Goal: Task Accomplishment & Management: Manage account settings

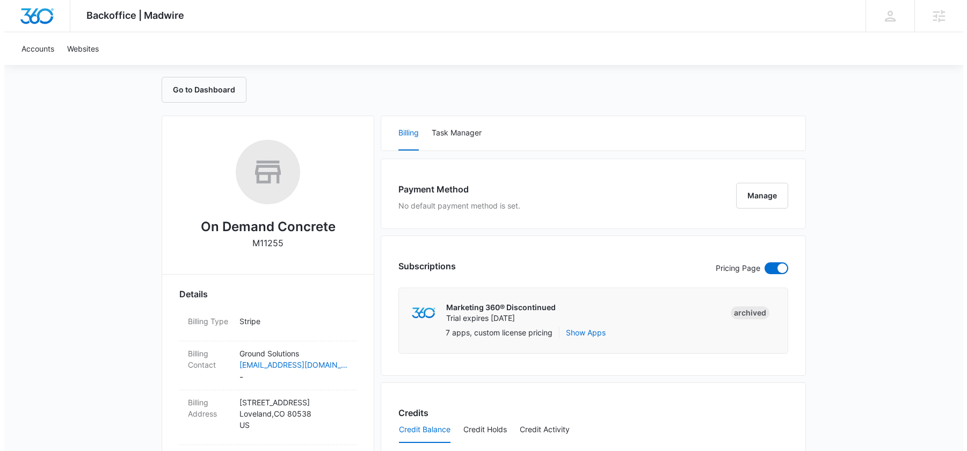
scroll to position [226, 0]
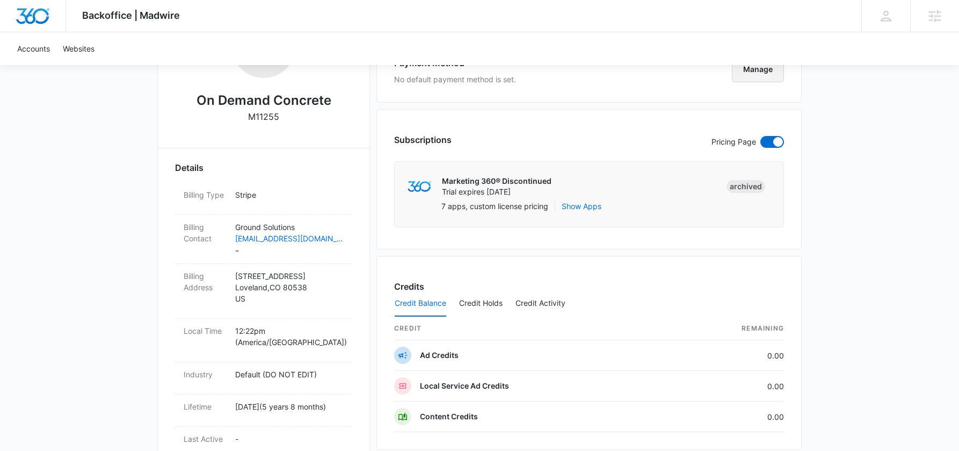
click at [749, 66] on button "Manage" at bounding box center [758, 69] width 52 height 26
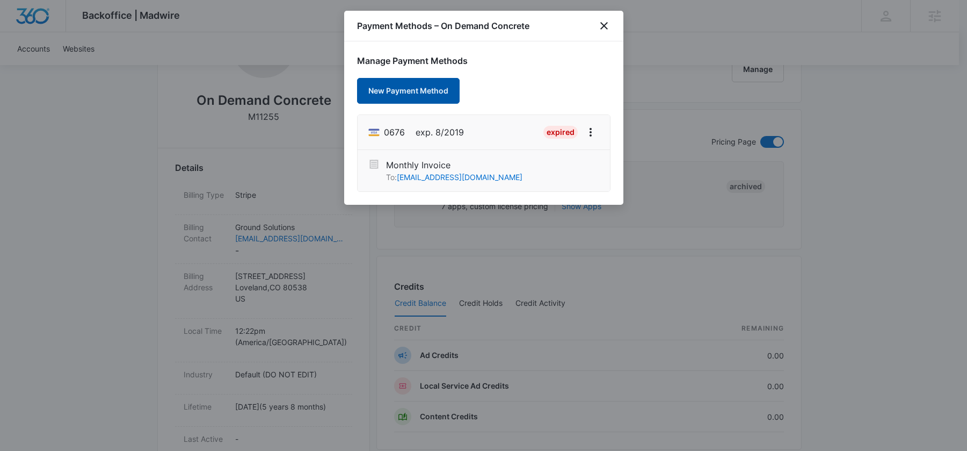
click at [424, 88] on button "New Payment Method" at bounding box center [408, 91] width 103 height 26
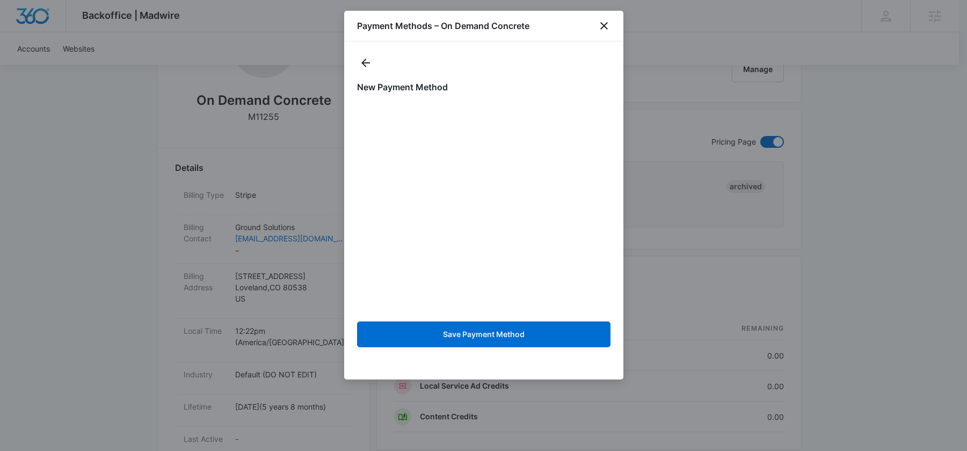
click at [485, 319] on form "Save Payment Method" at bounding box center [484, 227] width 254 height 251
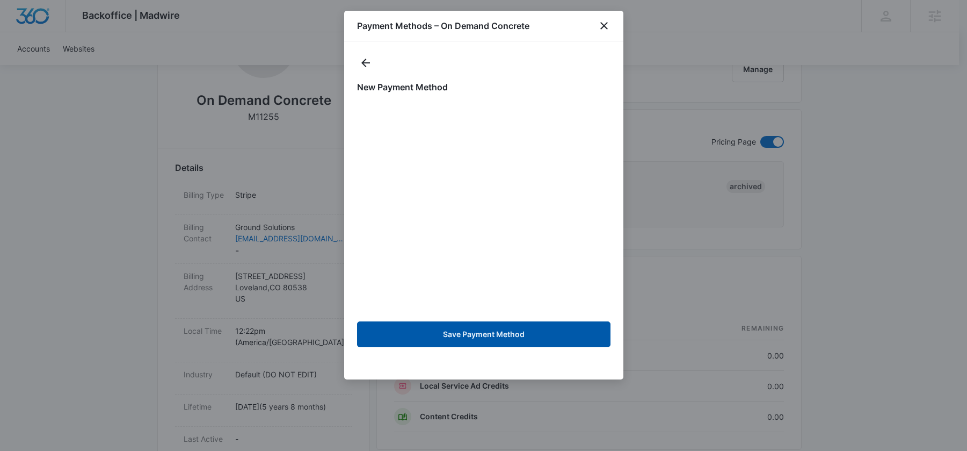
click at [473, 334] on button "Save Payment Method" at bounding box center [484, 334] width 254 height 26
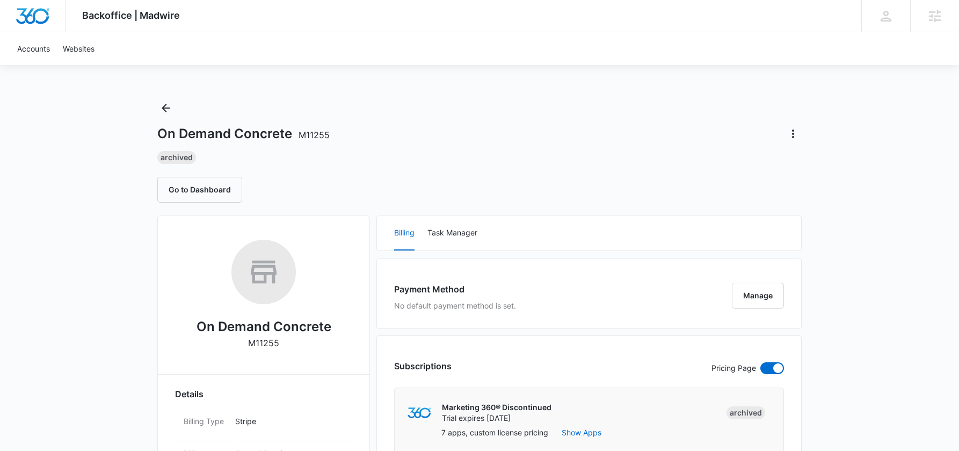
click at [312, 132] on span "M11255" at bounding box center [314, 134] width 31 height 11
type textarea "ConcreteM11255"
click at [312, 132] on span "M11255" at bounding box center [314, 134] width 31 height 11
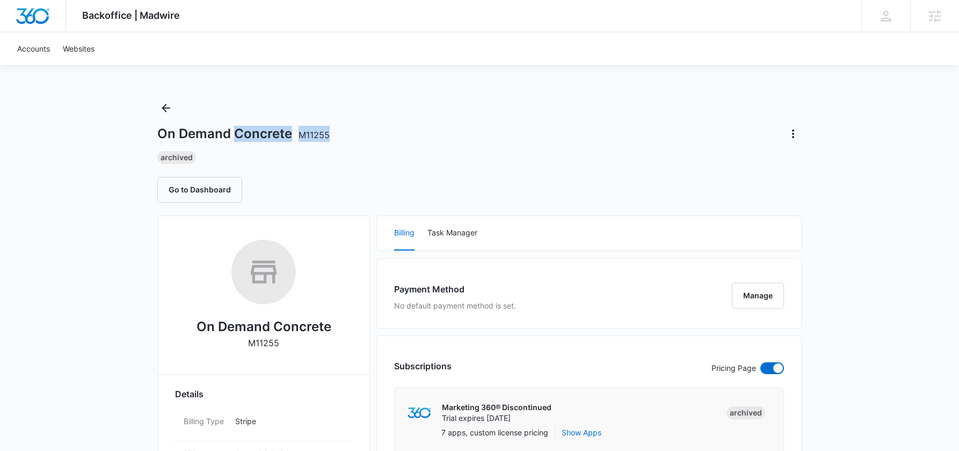
click at [328, 139] on span "M11255" at bounding box center [314, 134] width 31 height 11
click at [319, 132] on span "M11255" at bounding box center [314, 134] width 31 height 11
click at [313, 154] on div "Archived" at bounding box center [479, 157] width 645 height 13
click at [317, 131] on span "M11255" at bounding box center [314, 134] width 31 height 11
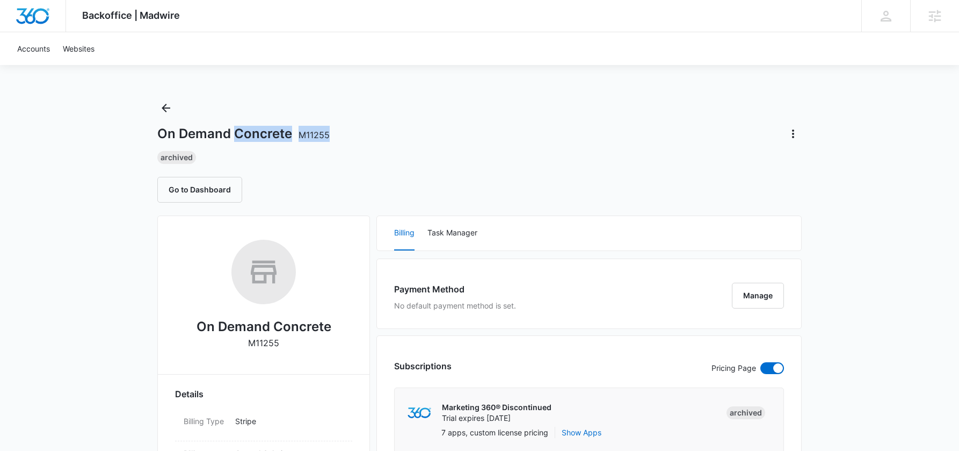
click at [317, 131] on span "M11255" at bounding box center [314, 134] width 31 height 11
click at [332, 141] on div "On Demand Concrete M11255" at bounding box center [479, 133] width 645 height 17
drag, startPoint x: 330, startPoint y: 137, endPoint x: 294, endPoint y: 136, distance: 36.0
click at [294, 136] on div "On Demand Concrete M11255" at bounding box center [479, 133] width 645 height 17
click at [295, 135] on h1 "On Demand Concrete M11255" at bounding box center [243, 134] width 172 height 16
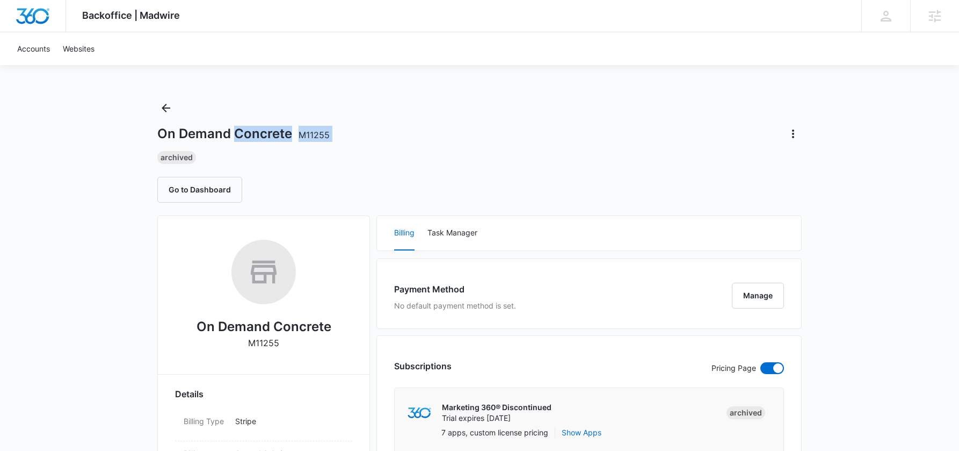
drag, startPoint x: 306, startPoint y: 135, endPoint x: 332, endPoint y: 134, distance: 25.8
click at [332, 134] on div "On Demand Concrete M11255" at bounding box center [479, 133] width 645 height 17
drag, startPoint x: 332, startPoint y: 134, endPoint x: 326, endPoint y: 134, distance: 5.9
click at [332, 134] on div "On Demand Concrete M11255" at bounding box center [479, 133] width 645 height 17
drag, startPoint x: 302, startPoint y: 135, endPoint x: 328, endPoint y: 136, distance: 25.8
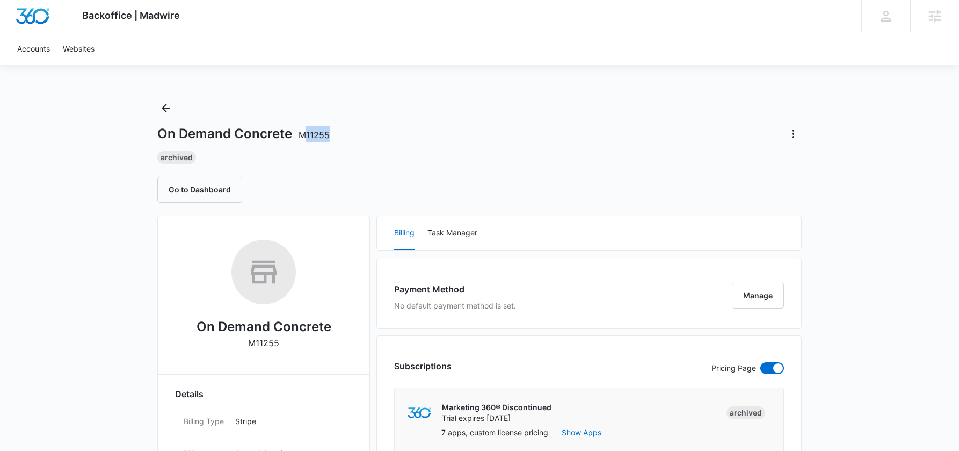
click at [328, 136] on span "M11255" at bounding box center [314, 134] width 31 height 11
copy span "11255"
